Goal: Task Accomplishment & Management: Manage account settings

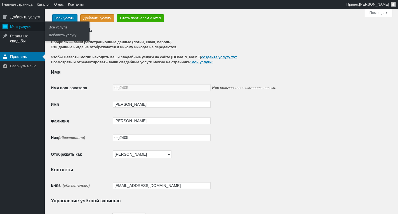
drag, startPoint x: 26, startPoint y: 27, endPoint x: 81, endPoint y: 13, distance: 56.7
click at [26, 27] on div "Мои услуги" at bounding box center [22, 27] width 45 height 10
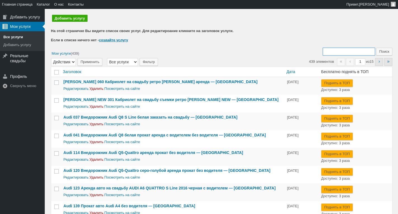
click at [348, 54] on input "Поиск:" at bounding box center [348, 52] width 52 height 8
type input "235"
click at [376, 48] on input "Поиск" at bounding box center [384, 52] width 16 height 8
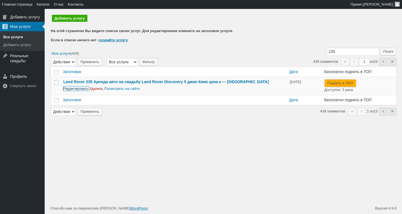
click at [80, 91] on span "Редактировать |" at bounding box center [76, 89] width 26 height 4
click at [84, 90] on link "Редактировать" at bounding box center [75, 89] width 25 height 4
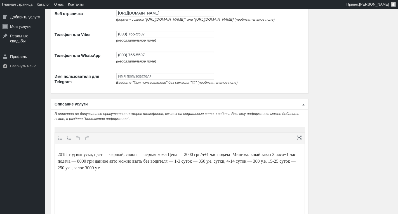
scroll to position [1313, 0]
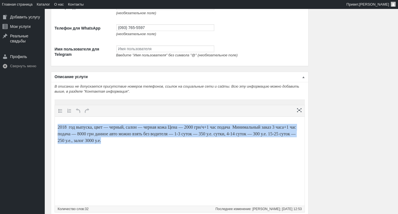
drag, startPoint x: 165, startPoint y: 149, endPoint x: 91, endPoint y: 237, distance: 114.8
click at [55, 117] on html "2018 год выпуска, цвет — черный, салон — черная кожа Цена — 2000 грн/ч+1 час по…" at bounding box center [180, 134] width 250 height 35
paste body
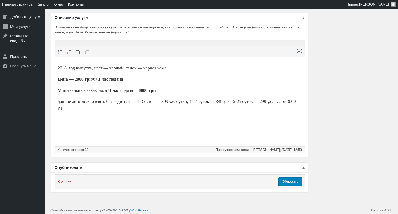
scroll to position [1384, 0]
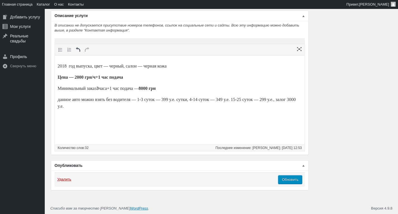
click at [295, 182] on input "Обновить" at bounding box center [290, 180] width 24 height 8
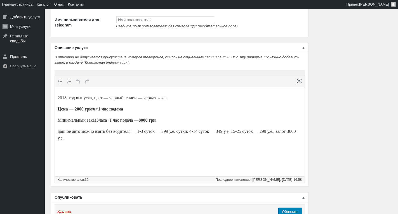
scroll to position [1400, 0]
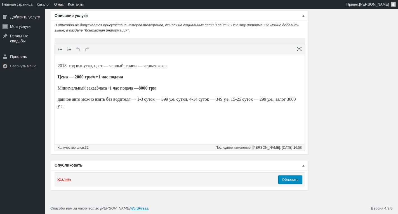
click at [296, 182] on input "Обновить" at bounding box center [290, 180] width 24 height 8
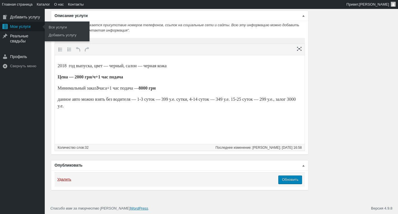
click at [32, 27] on div "Мои услуги" at bounding box center [22, 27] width 45 height 10
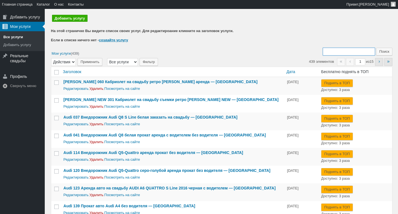
click at [348, 49] on input "Поиск:" at bounding box center [348, 52] width 52 height 8
type input "039"
click at [376, 48] on input "Поиск" at bounding box center [384, 52] width 16 height 8
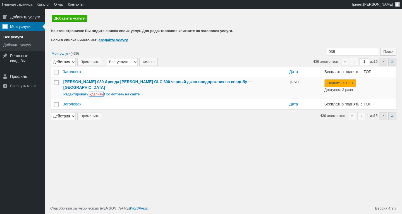
click at [96, 92] on link "Удалить" at bounding box center [96, 94] width 14 height 4
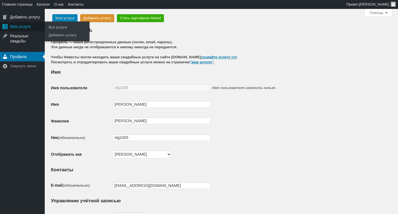
click at [23, 28] on div "Мои услуги" at bounding box center [22, 27] width 45 height 10
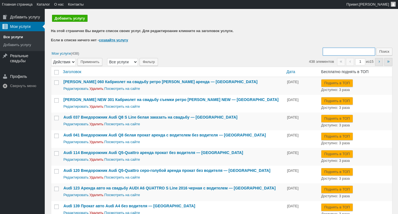
click at [358, 51] on input "Поиск:" at bounding box center [348, 52] width 52 height 8
type input "005"
click at [376, 48] on input "Поиск" at bounding box center [384, 52] width 16 height 8
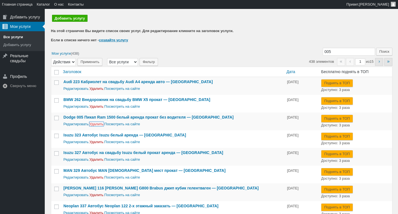
click at [99, 124] on link "Удалить" at bounding box center [96, 124] width 14 height 4
